Goal: Task Accomplishment & Management: Complete application form

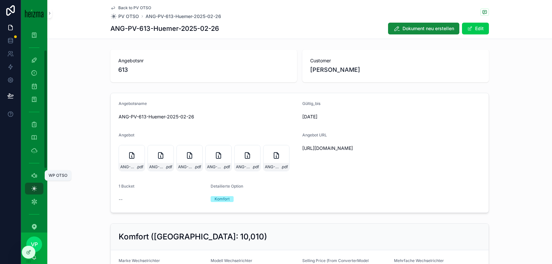
scroll to position [42, 0]
click at [34, 174] on icon "scrollable content" at bounding box center [34, 174] width 7 height 7
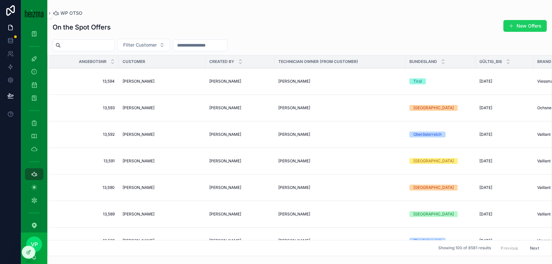
click at [541, 28] on button "New Offers" at bounding box center [524, 26] width 43 height 12
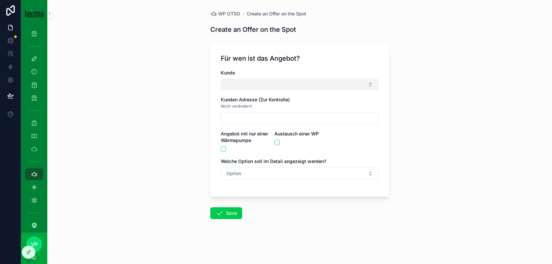
click at [274, 83] on button "Select Button" at bounding box center [300, 84] width 158 height 11
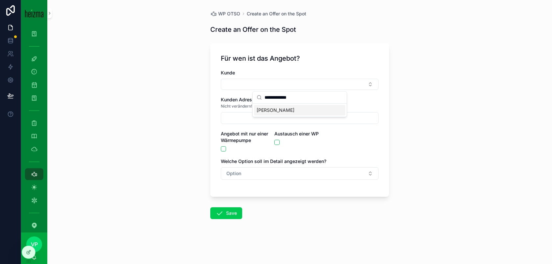
type input "**********"
click at [306, 109] on div "[PERSON_NAME]" at bounding box center [299, 110] width 91 height 11
type input "**********"
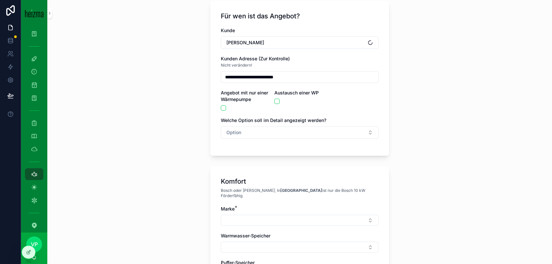
scroll to position [43, 0]
click at [306, 46] on button "[PERSON_NAME]" at bounding box center [300, 42] width 158 height 12
click at [358, 109] on div "**********" at bounding box center [300, 86] width 158 height 118
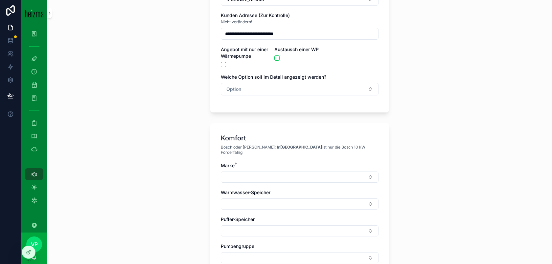
scroll to position [86, 0]
click at [224, 63] on button "scrollable content" at bounding box center [223, 64] width 5 height 5
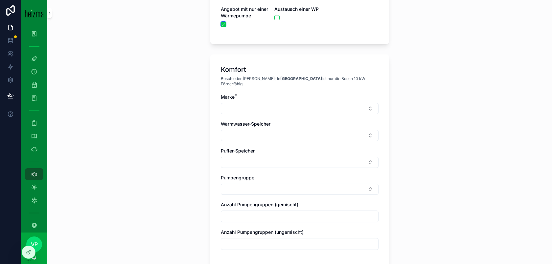
scroll to position [135, 0]
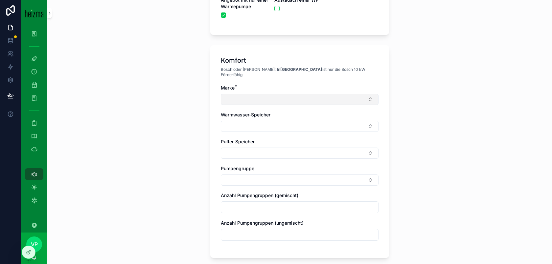
click at [298, 94] on button "Select Button" at bounding box center [300, 99] width 158 height 11
type input "******"
click at [295, 117] on div "Daikin" at bounding box center [299, 120] width 91 height 11
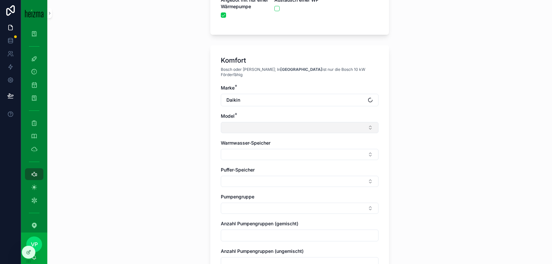
click at [283, 124] on button "Select Button" at bounding box center [300, 127] width 158 height 11
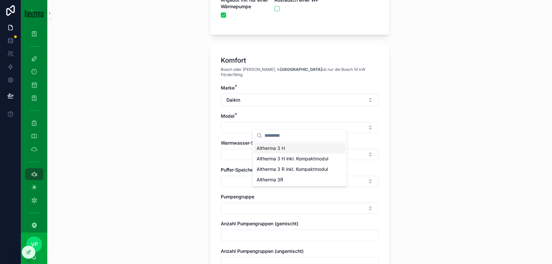
click at [305, 149] on div "Altherma 3 H" at bounding box center [299, 148] width 91 height 11
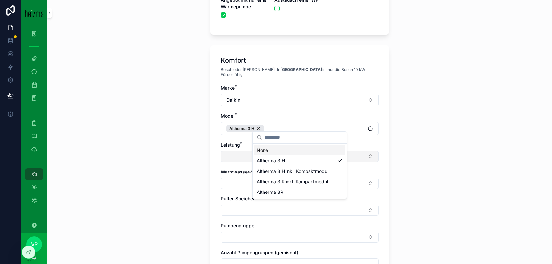
click at [221, 151] on button "Select Button" at bounding box center [300, 156] width 158 height 11
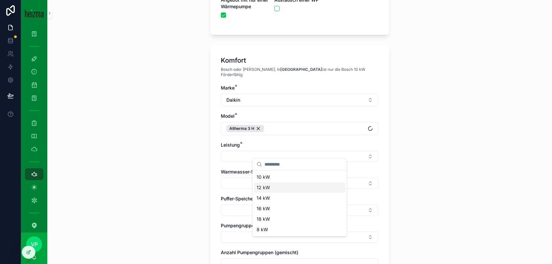
click at [289, 189] on div "12 kW" at bounding box center [299, 188] width 91 height 11
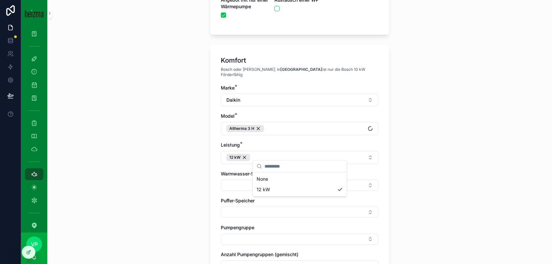
click at [216, 174] on div "Komfort Bosch oder Viessmann; In [GEOGRAPHIC_DATA] ist nur die Bosch 10 kW Förd…" at bounding box center [299, 181] width 179 height 272
click at [243, 180] on button "Select Button" at bounding box center [300, 185] width 158 height 11
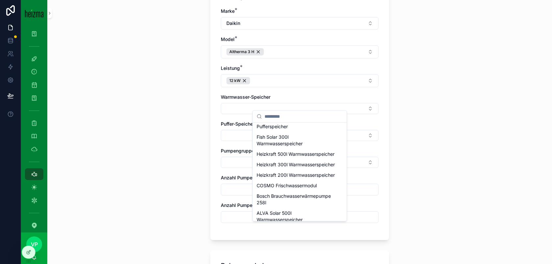
scroll to position [269, 0]
click at [312, 169] on span "Heizkraft 300l Warmwasserspeicher" at bounding box center [296, 165] width 78 height 7
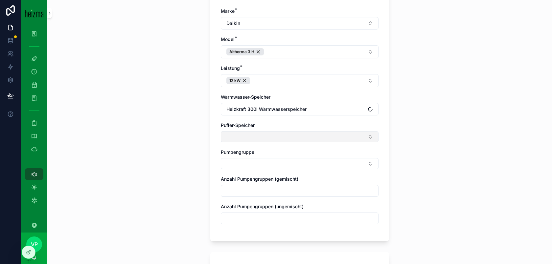
click at [268, 131] on button "Select Button" at bounding box center [300, 136] width 158 height 11
click at [339, 133] on button "Select Button" at bounding box center [300, 136] width 158 height 11
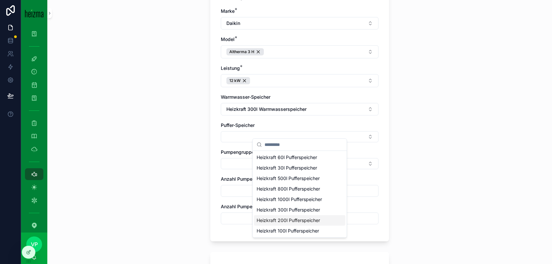
click at [307, 218] on span "Heizkraft 200l Pufferspeicher" at bounding box center [288, 220] width 63 height 7
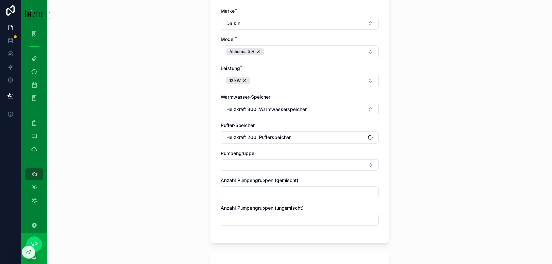
click at [327, 122] on div "Puffer-Speicher" at bounding box center [300, 125] width 158 height 7
click at [317, 160] on button "Select Button" at bounding box center [300, 165] width 158 height 11
click at [308, 195] on div "Gemischt" at bounding box center [299, 196] width 91 height 11
click at [217, 186] on div "Komfort Bosch oder Viessmann; In [GEOGRAPHIC_DATA] ist nur die Bosch 10 kW Förd…" at bounding box center [299, 106] width 179 height 277
click at [248, 190] on input "scrollable content" at bounding box center [299, 194] width 157 height 9
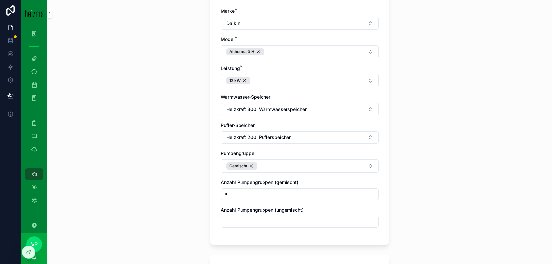
type input "*"
click at [237, 224] on div "Marke * Daikin Model * Altherma 3 H Leistung * 12 kW Warmwasser-Speicher Heizkr…" at bounding box center [300, 121] width 158 height 227
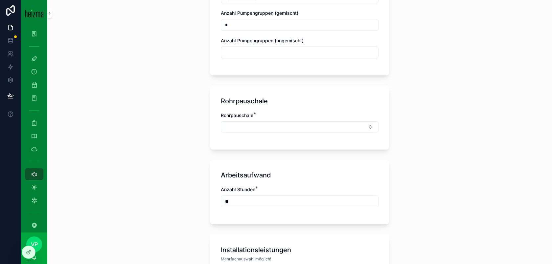
scroll to position [395, 0]
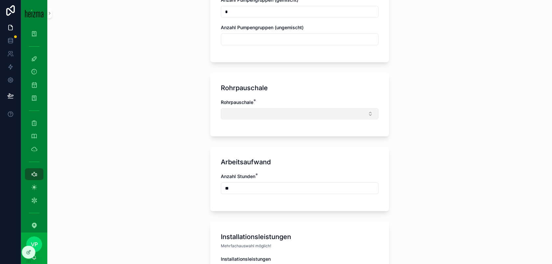
click at [306, 108] on button "Select Button" at bounding box center [300, 113] width 158 height 11
click at [361, 121] on div "Rohrpauschale Rohrpauschale *" at bounding box center [299, 105] width 179 height 64
click at [348, 108] on button "Select Button" at bounding box center [300, 113] width 158 height 11
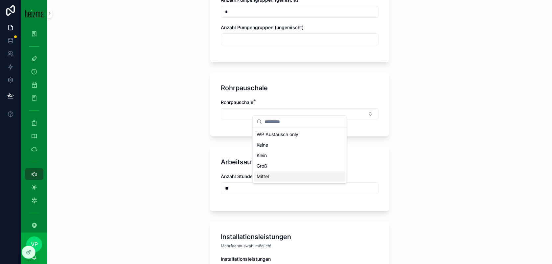
click at [310, 175] on div "Mittel" at bounding box center [299, 176] width 91 height 11
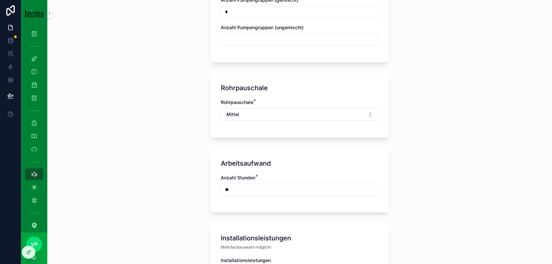
click at [361, 133] on form "**********" at bounding box center [299, 222] width 179 height 1155
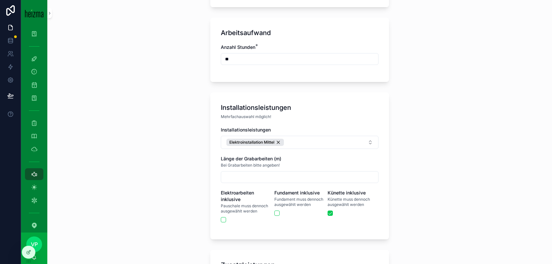
scroll to position [536, 0]
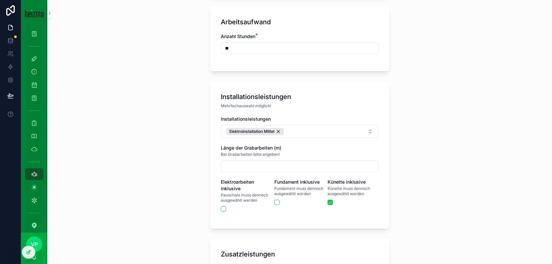
click at [309, 162] on input "scrollable content" at bounding box center [299, 166] width 157 height 9
type input "*"
click at [310, 215] on div "Installationsleistungen Mehrfachauswahl möglich! Installationsleistungen Elektr…" at bounding box center [299, 155] width 179 height 147
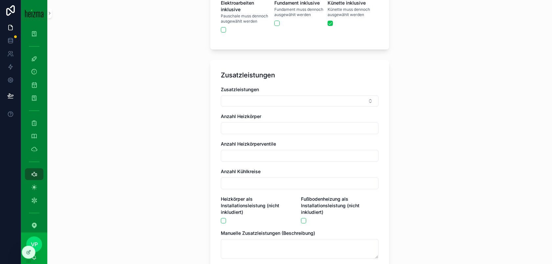
scroll to position [721, 0]
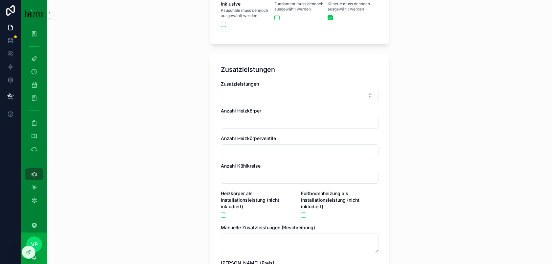
click at [344, 81] on div "Zusatzleistungen" at bounding box center [300, 84] width 158 height 7
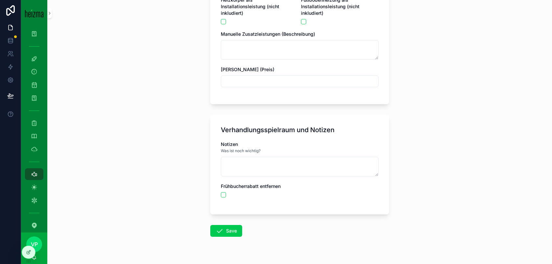
scroll to position [925, 0]
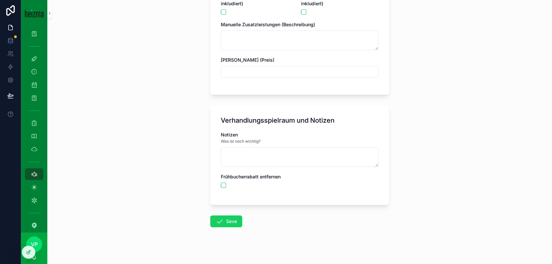
click at [234, 219] on button "Save" at bounding box center [226, 222] width 32 height 12
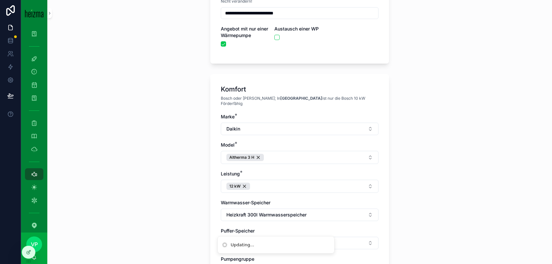
scroll to position [0, 0]
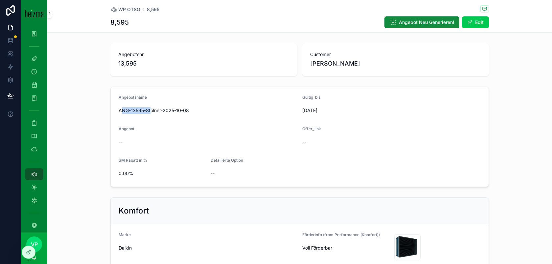
drag, startPoint x: 120, startPoint y: 111, endPoint x: 150, endPoint y: 111, distance: 29.9
click at [150, 111] on span "ANG-13595-Stölner-2025-10-08" at bounding box center [208, 110] width 178 height 7
drag, startPoint x: 120, startPoint y: 111, endPoint x: 143, endPoint y: 110, distance: 23.0
click at [143, 110] on span "ANG-13595-Stölner-2025-10-08" at bounding box center [208, 110] width 178 height 7
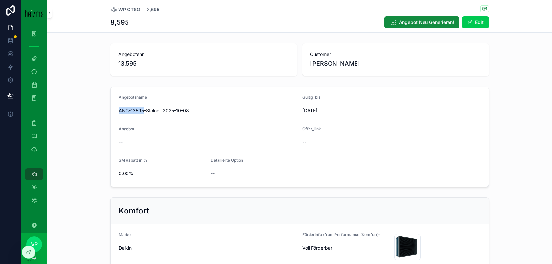
drag, startPoint x: 119, startPoint y: 111, endPoint x: 144, endPoint y: 111, distance: 25.3
click at [144, 111] on span "ANG-13595-Stölner-2025-10-08" at bounding box center [208, 110] width 178 height 7
copy span "ANG-13595"
click at [133, 12] on span "WP OTSO" at bounding box center [129, 9] width 22 height 7
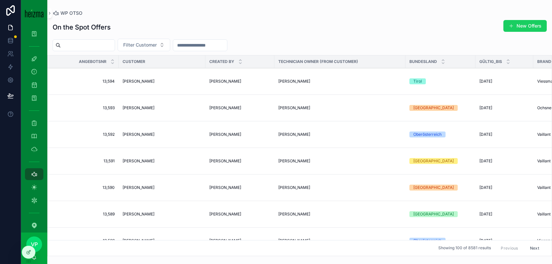
click at [529, 24] on button "New Offers" at bounding box center [524, 26] width 43 height 12
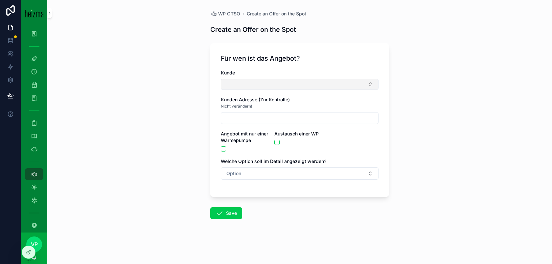
click at [256, 85] on button "Select Button" at bounding box center [300, 84] width 158 height 11
click at [283, 99] on input "**********" at bounding box center [303, 98] width 78 height 12
type input "**********"
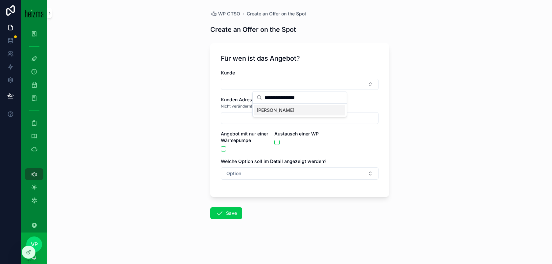
type input "**********"
click at [285, 109] on span "[PERSON_NAME]" at bounding box center [276, 110] width 38 height 7
type input "**********"
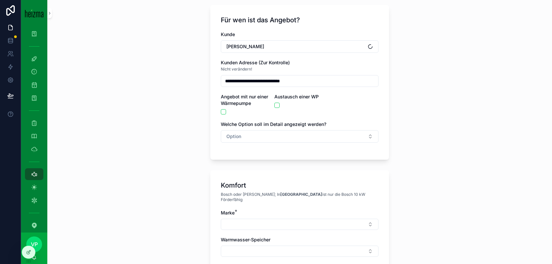
scroll to position [49, 0]
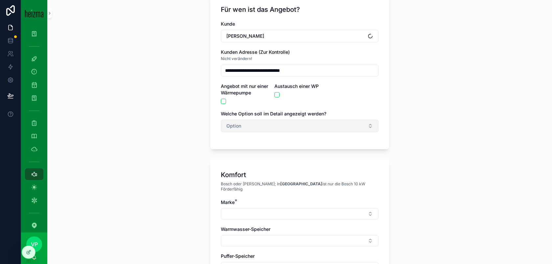
click at [269, 126] on button "Option" at bounding box center [300, 126] width 158 height 12
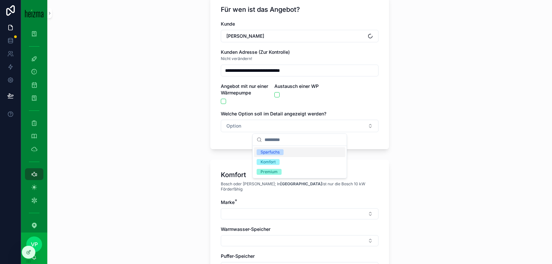
click at [300, 150] on div "Sparfuchs" at bounding box center [299, 153] width 91 height 10
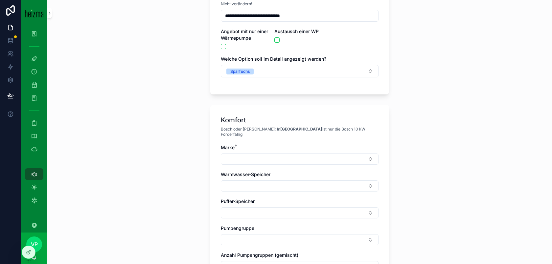
scroll to position [114, 0]
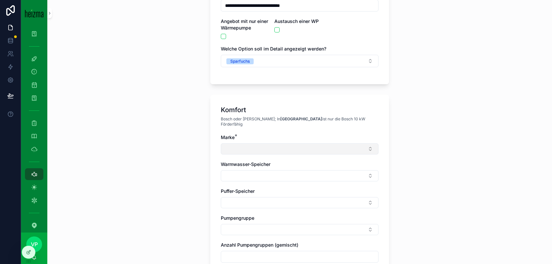
click at [263, 144] on button "Select Button" at bounding box center [300, 149] width 158 height 11
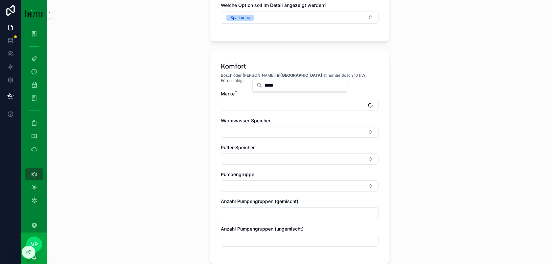
scroll to position [198, 0]
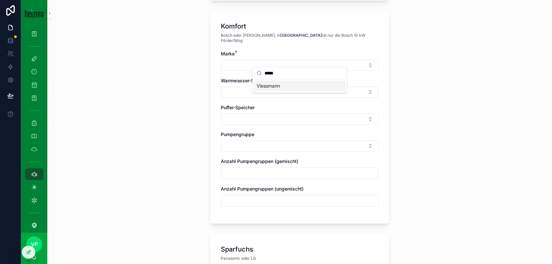
type input "*****"
click at [322, 87] on div "Viessmann" at bounding box center [299, 86] width 91 height 11
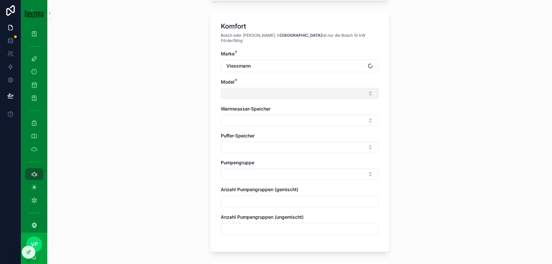
click at [299, 88] on button "Select Button" at bounding box center [300, 93] width 158 height 11
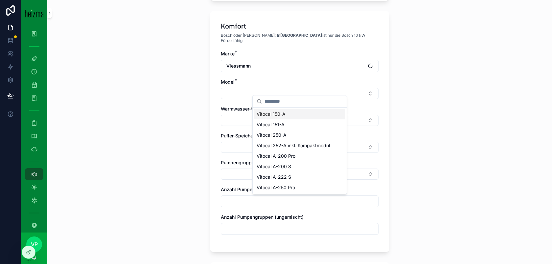
click at [317, 115] on div "Vitocal 150-A" at bounding box center [299, 114] width 91 height 11
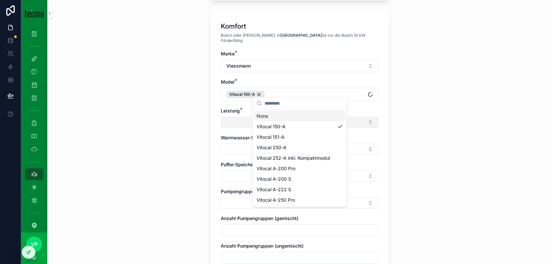
click at [242, 117] on button "Select Button" at bounding box center [300, 122] width 158 height 11
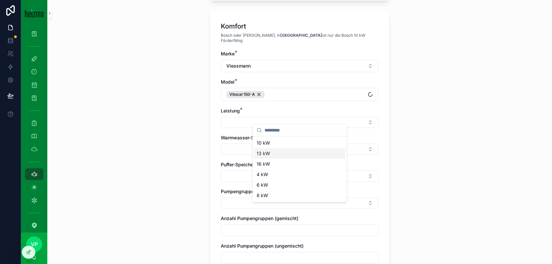
click at [284, 151] on div "13 kW" at bounding box center [299, 153] width 91 height 11
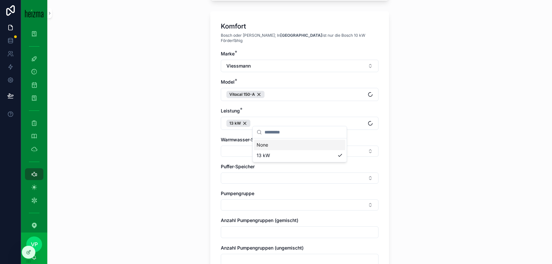
click at [215, 131] on div "Komfort Bosch oder Viessmann; In [GEOGRAPHIC_DATA] ist nur die Bosch 10 kW Förd…" at bounding box center [299, 147] width 179 height 272
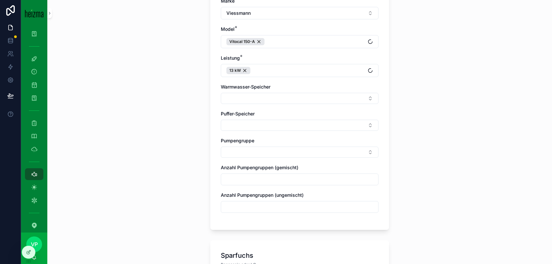
scroll to position [256, 0]
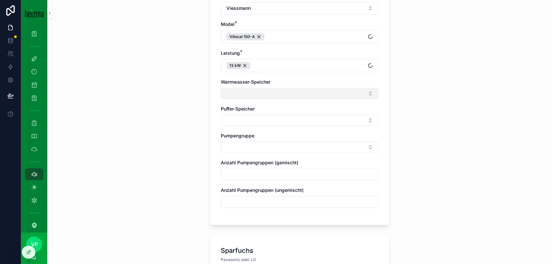
click at [266, 91] on button "Select Button" at bounding box center [300, 93] width 158 height 11
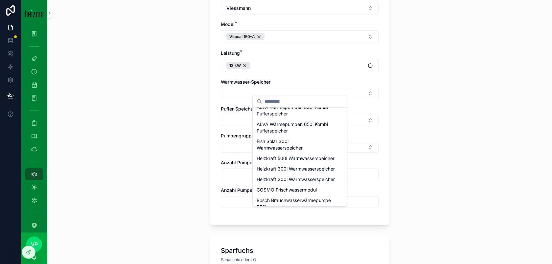
scroll to position [254, 0]
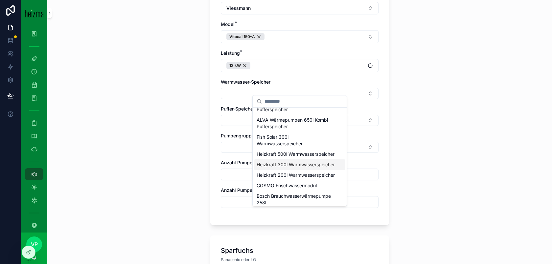
click at [306, 168] on span "Heizkraft 300l Warmwasserspeicher" at bounding box center [296, 165] width 78 height 7
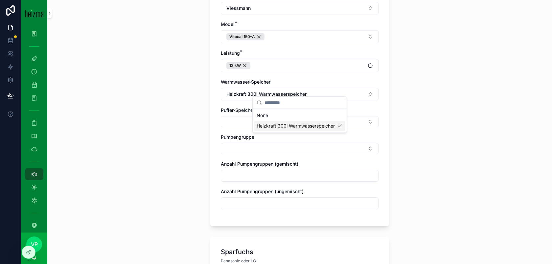
scroll to position [0, 0]
click at [264, 116] on button "Select Button" at bounding box center [300, 121] width 158 height 11
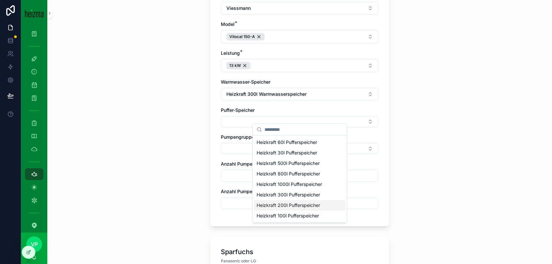
click at [296, 203] on span "Heizkraft 200l Pufferspeicher" at bounding box center [288, 205] width 63 height 7
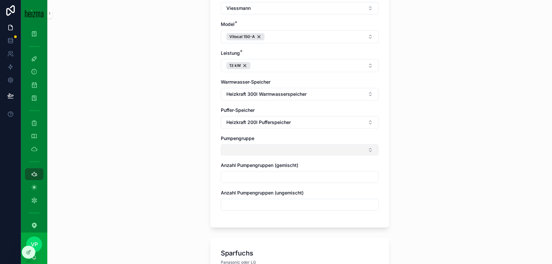
click at [243, 145] on button "Select Button" at bounding box center [300, 150] width 158 height 11
click at [292, 172] on div "Ungemischt" at bounding box center [299, 171] width 91 height 11
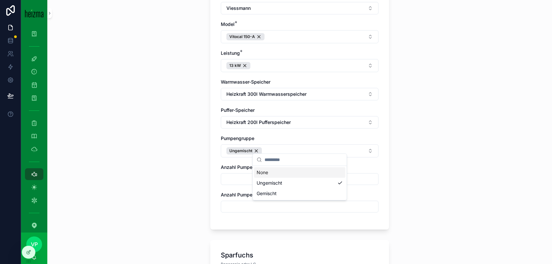
click at [230, 168] on div "Anzahl Pumpengruppen (gemischt)" at bounding box center [300, 174] width 158 height 21
click at [234, 175] on input "scrollable content" at bounding box center [299, 179] width 157 height 9
click at [226, 202] on input "scrollable content" at bounding box center [299, 206] width 157 height 9
type input "*"
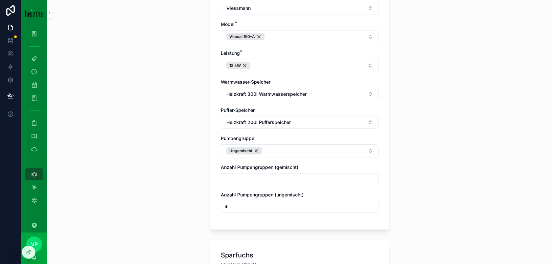
type input "*"
click at [202, 191] on div "**********" at bounding box center [299, 132] width 505 height 264
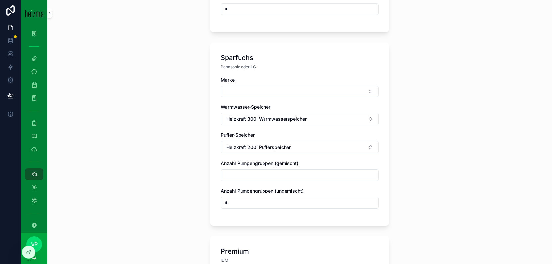
scroll to position [461, 0]
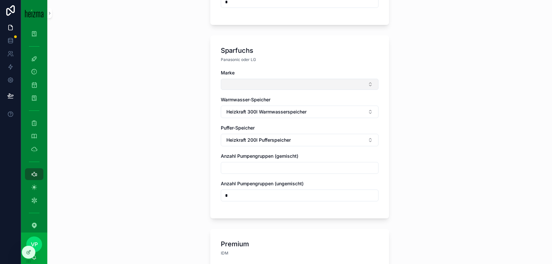
click at [262, 80] on button "Select Button" at bounding box center [300, 84] width 158 height 11
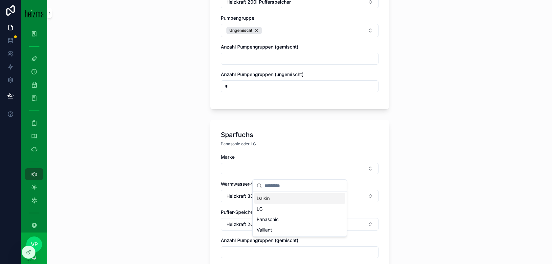
scroll to position [378, 0]
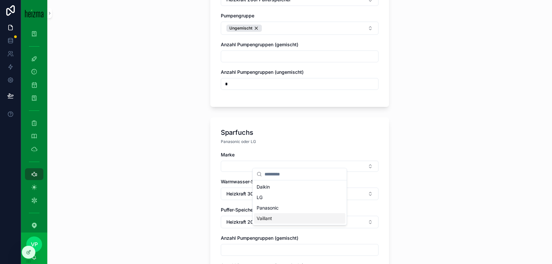
click at [292, 220] on div "Vaillant" at bounding box center [299, 219] width 91 height 11
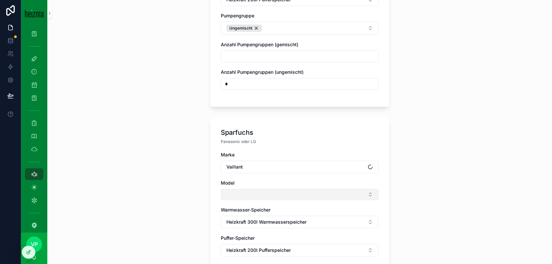
click at [241, 192] on button "Select Button" at bounding box center [300, 194] width 158 height 11
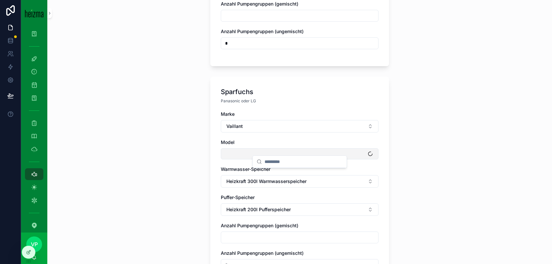
scroll to position [437, 0]
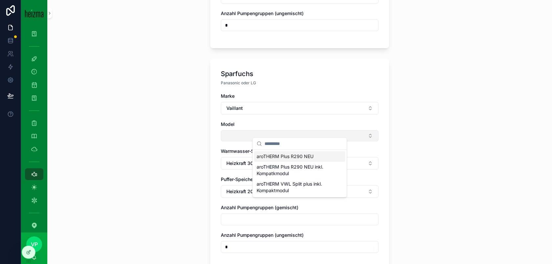
click at [250, 130] on button "Select Button" at bounding box center [300, 135] width 158 height 11
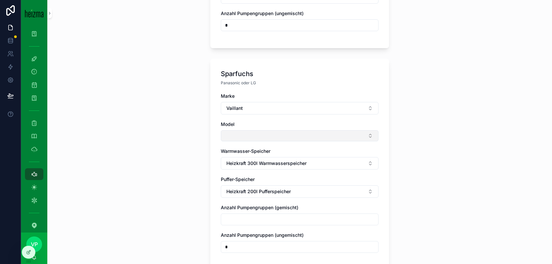
click at [250, 130] on button "Select Button" at bounding box center [300, 135] width 158 height 11
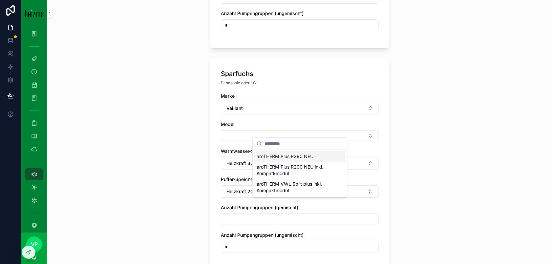
click at [299, 156] on span "aroTHERM Plus R290 NEU" at bounding box center [285, 156] width 57 height 7
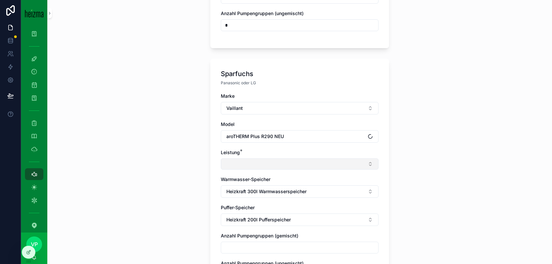
click at [244, 163] on button "Select Button" at bounding box center [300, 164] width 158 height 11
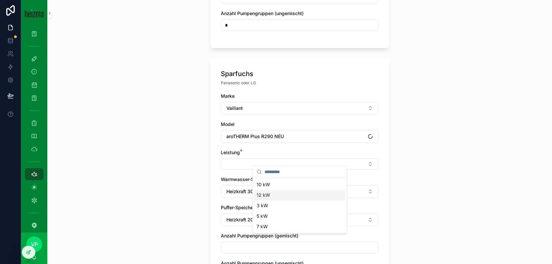
click at [288, 194] on div "12 kW" at bounding box center [299, 195] width 91 height 11
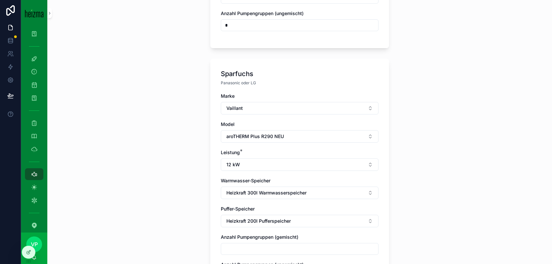
click at [213, 183] on div "Sparfuchs Panasonic oder LG Marke Vaillant Model aroTHERM Plus R290 NEU Leistun…" at bounding box center [299, 179] width 179 height 241
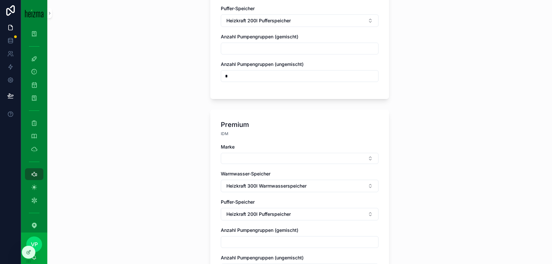
scroll to position [686, 0]
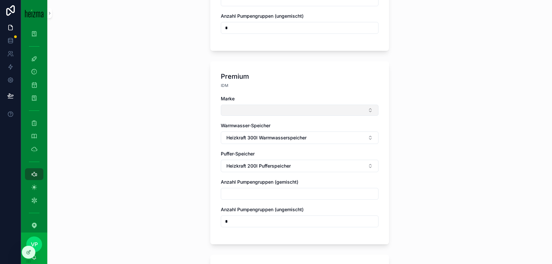
click at [249, 105] on button "Select Button" at bounding box center [300, 110] width 158 height 11
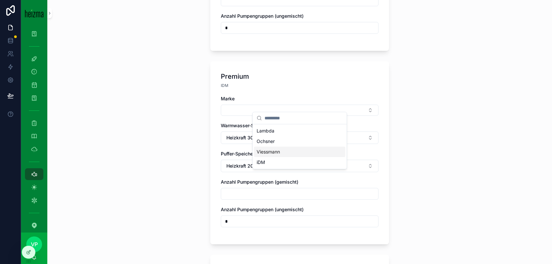
click at [306, 151] on div "Viessmann" at bounding box center [299, 152] width 91 height 11
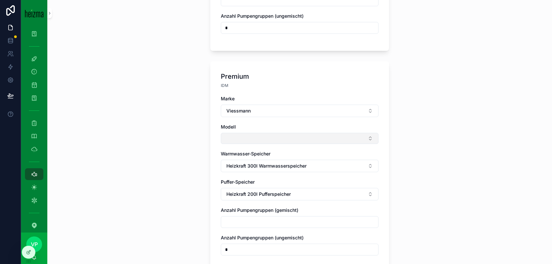
click at [266, 133] on button "Select Button" at bounding box center [300, 138] width 158 height 11
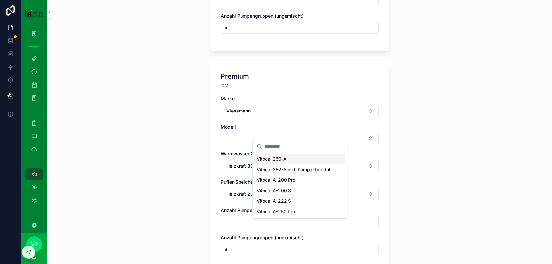
click at [287, 160] on div "Vitocal 250-A" at bounding box center [299, 159] width 91 height 11
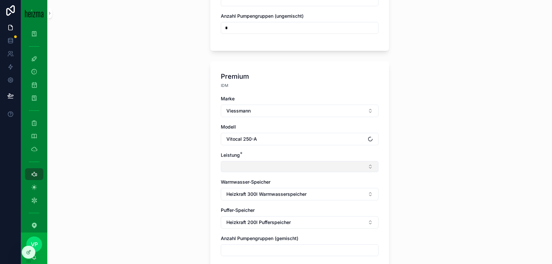
click at [253, 167] on button "Select Button" at bounding box center [300, 166] width 158 height 11
click at [350, 161] on button "Select Button" at bounding box center [300, 166] width 158 height 11
click at [351, 161] on button "Select Button" at bounding box center [300, 166] width 158 height 11
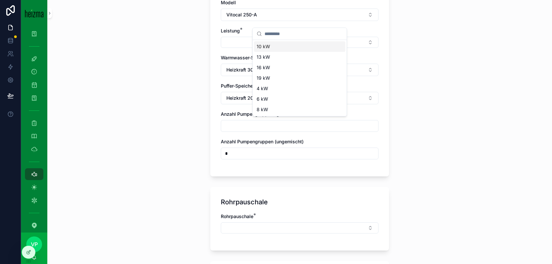
scroll to position [800, 0]
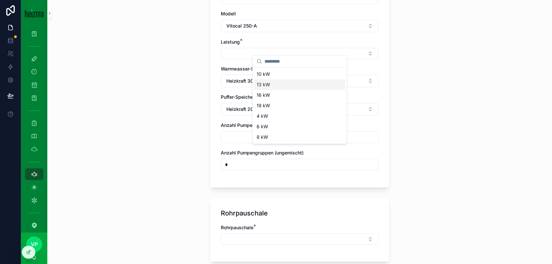
click at [301, 83] on div "13 kW" at bounding box center [299, 85] width 91 height 11
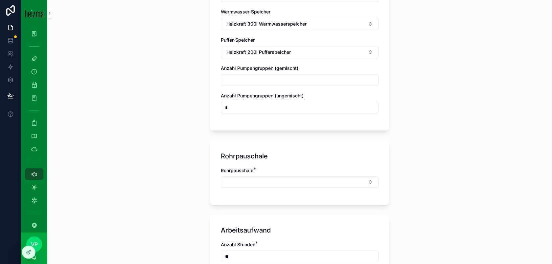
scroll to position [867, 0]
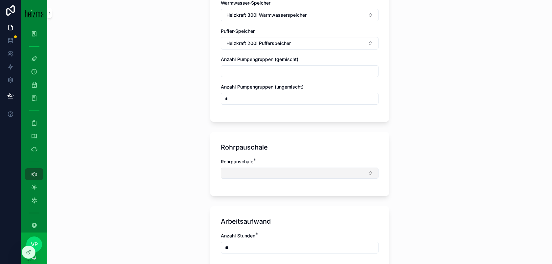
click at [279, 168] on button "Select Button" at bounding box center [300, 173] width 158 height 11
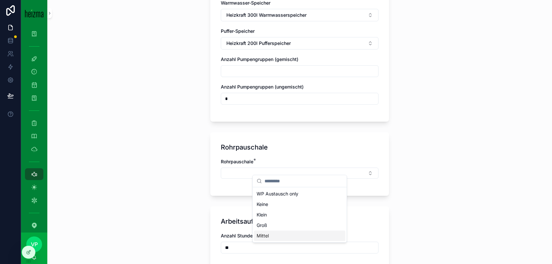
click at [285, 235] on div "Mittel" at bounding box center [299, 236] width 91 height 11
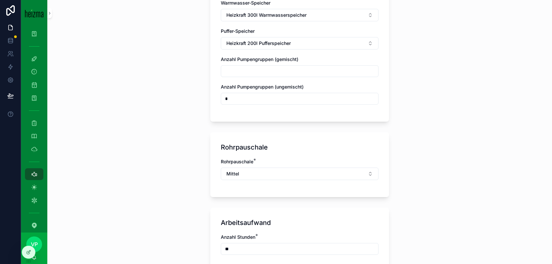
click at [196, 193] on div "**********" at bounding box center [299, 132] width 505 height 264
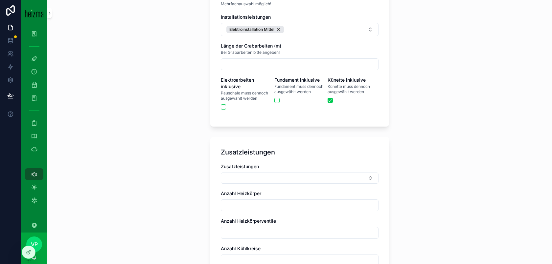
scroll to position [1171, 0]
click at [288, 60] on input "scrollable content" at bounding box center [299, 63] width 157 height 9
type input "*"
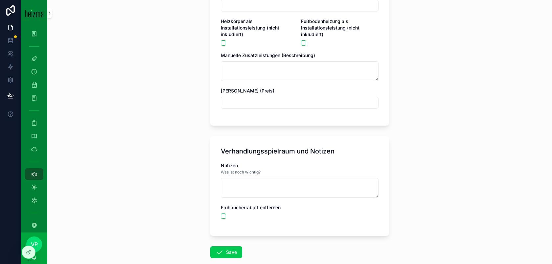
scroll to position [1456, 0]
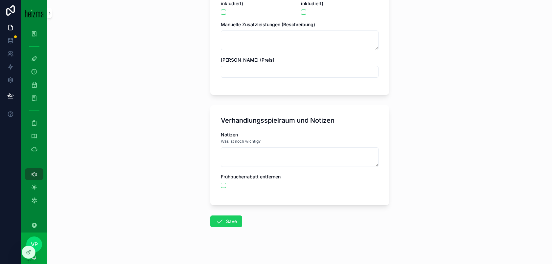
click at [233, 216] on button "Save" at bounding box center [226, 222] width 32 height 12
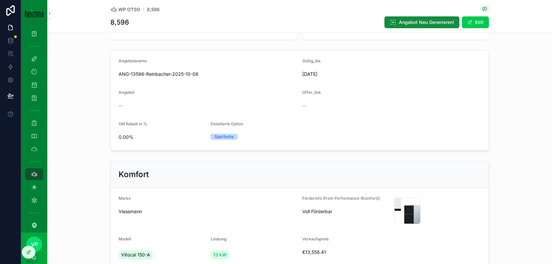
scroll to position [38, 0]
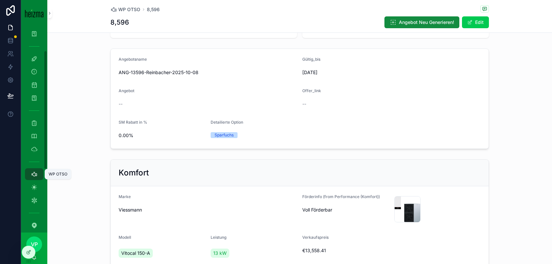
click at [33, 176] on icon "scrollable content" at bounding box center [34, 174] width 7 height 7
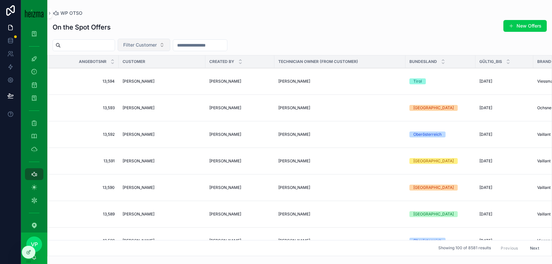
click at [155, 46] on span "Filter Customer" at bounding box center [140, 45] width 34 height 7
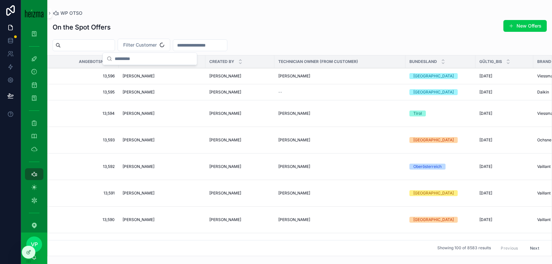
click at [147, 77] on span "[PERSON_NAME]" at bounding box center [139, 76] width 32 height 5
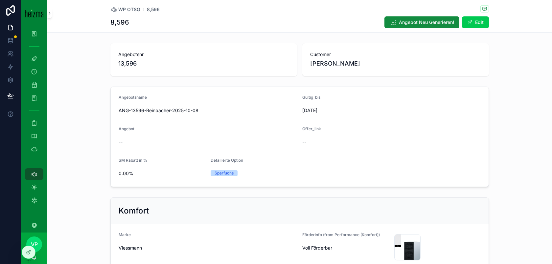
click at [162, 110] on span "ANG-13596-Reinbacher-2025-10-08" at bounding box center [208, 110] width 178 height 7
copy span "Reinbacher"
click at [160, 107] on div "ANG-13596-Reinbacher-2025-10-08" at bounding box center [208, 110] width 178 height 11
click at [160, 110] on span "ANG-13596-Reinbacher-2025-10-08" at bounding box center [208, 110] width 178 height 7
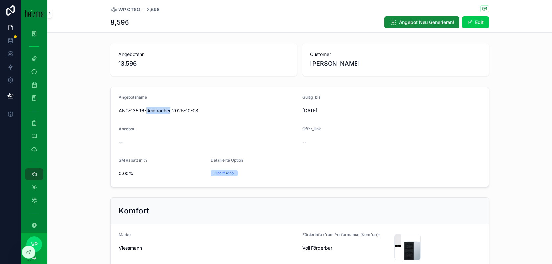
click at [160, 110] on span "ANG-13596-Reinbacher-2025-10-08" at bounding box center [208, 110] width 178 height 7
copy span "Reinbacher"
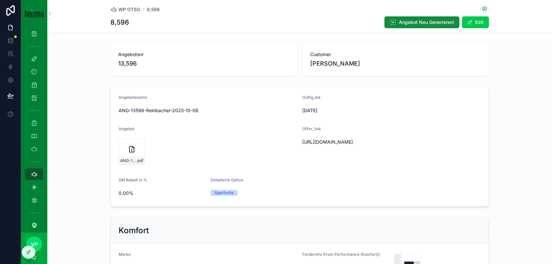
click at [473, 15] on div "WP OTSO 8,596 8,596 Angebot Neu Generieren! Edit" at bounding box center [299, 16] width 378 height 33
click at [472, 21] on span "scrollable content" at bounding box center [469, 22] width 5 height 5
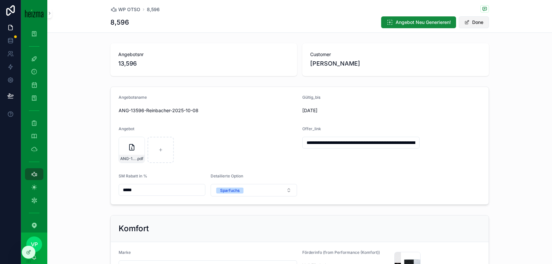
click at [474, 24] on button "Done" at bounding box center [474, 22] width 30 height 12
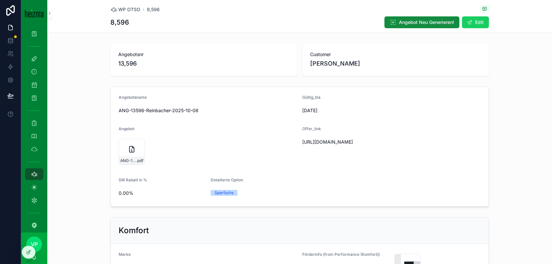
click at [467, 21] on span "scrollable content" at bounding box center [469, 22] width 5 height 5
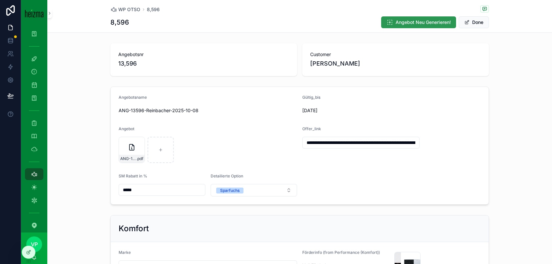
click at [441, 23] on span "Angebot Neu Generieren!" at bounding box center [423, 22] width 55 height 7
click at [234, 134] on div "Angebot" at bounding box center [208, 130] width 178 height 8
click at [475, 23] on button "Done" at bounding box center [474, 22] width 30 height 12
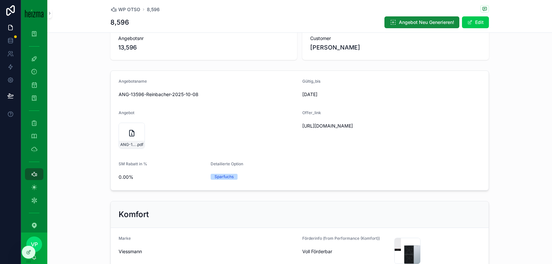
scroll to position [17, 0]
click at [160, 135] on icon "scrollable content" at bounding box center [161, 133] width 8 height 8
